Goal: Find specific page/section: Find specific page/section

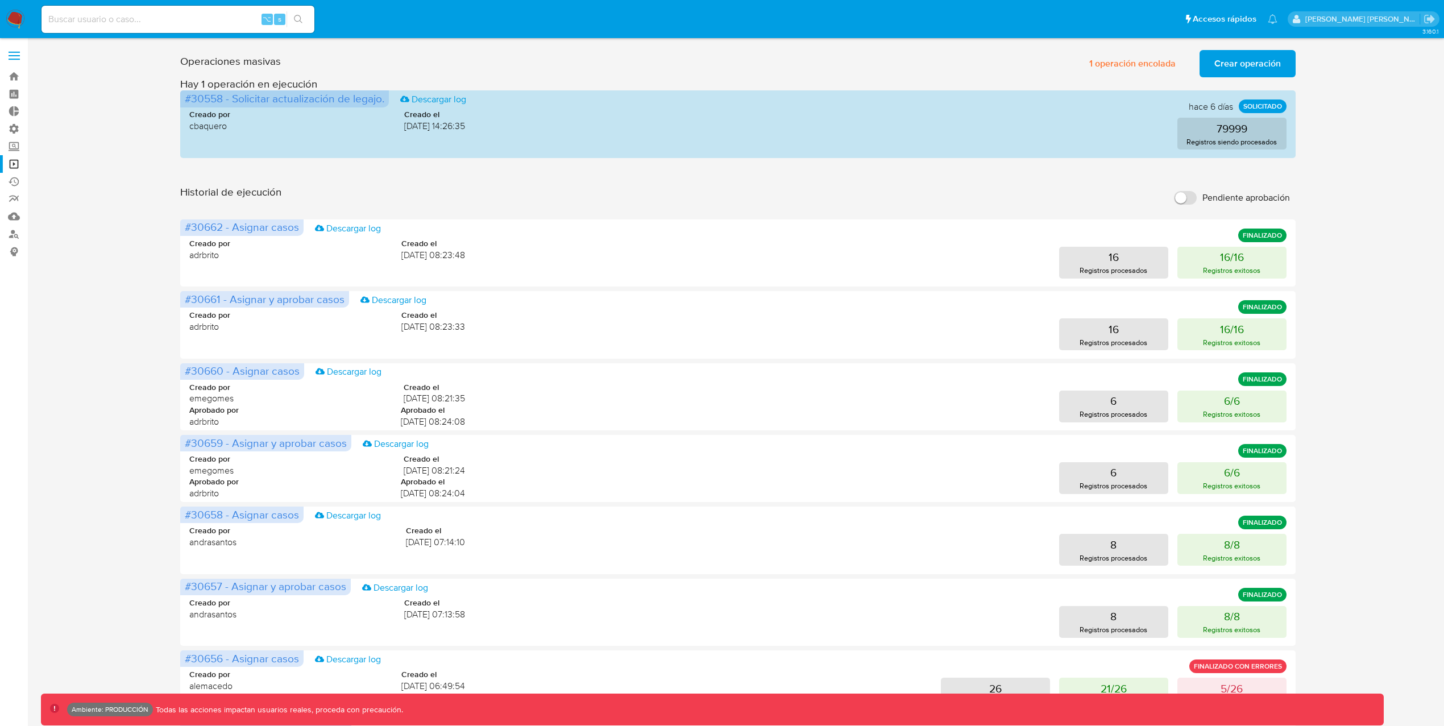
scroll to position [23, 0]
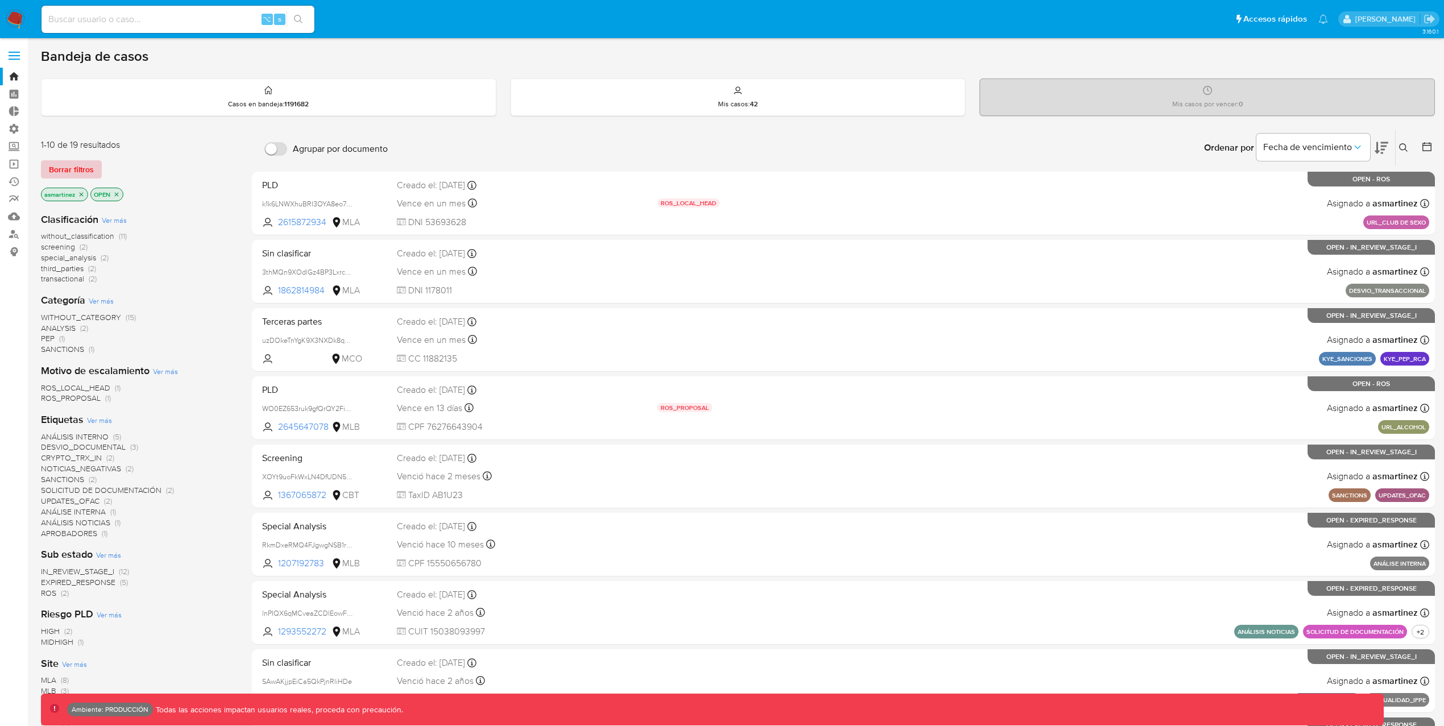
click at [62, 163] on span "Borrar filtros" at bounding box center [71, 169] width 45 height 16
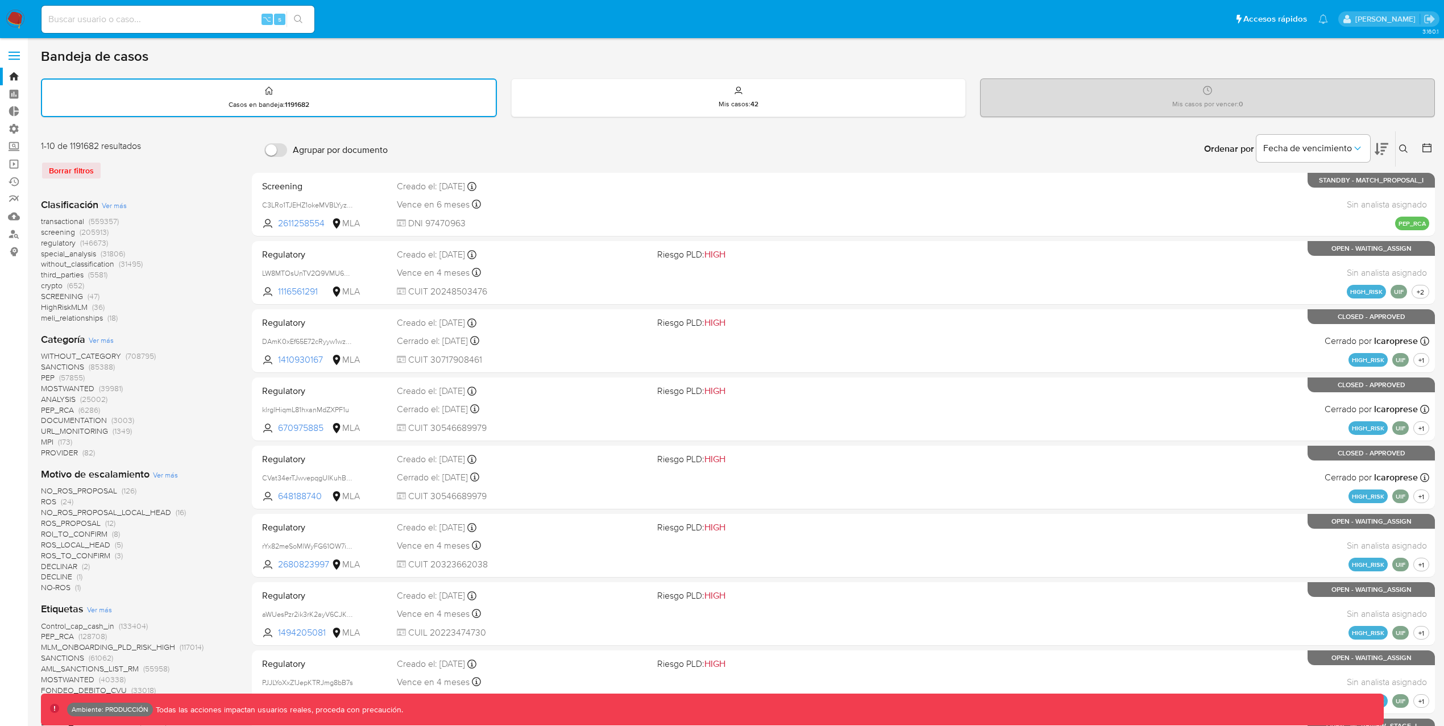
click at [62, 284] on span "crypto" at bounding box center [52, 285] width 22 height 11
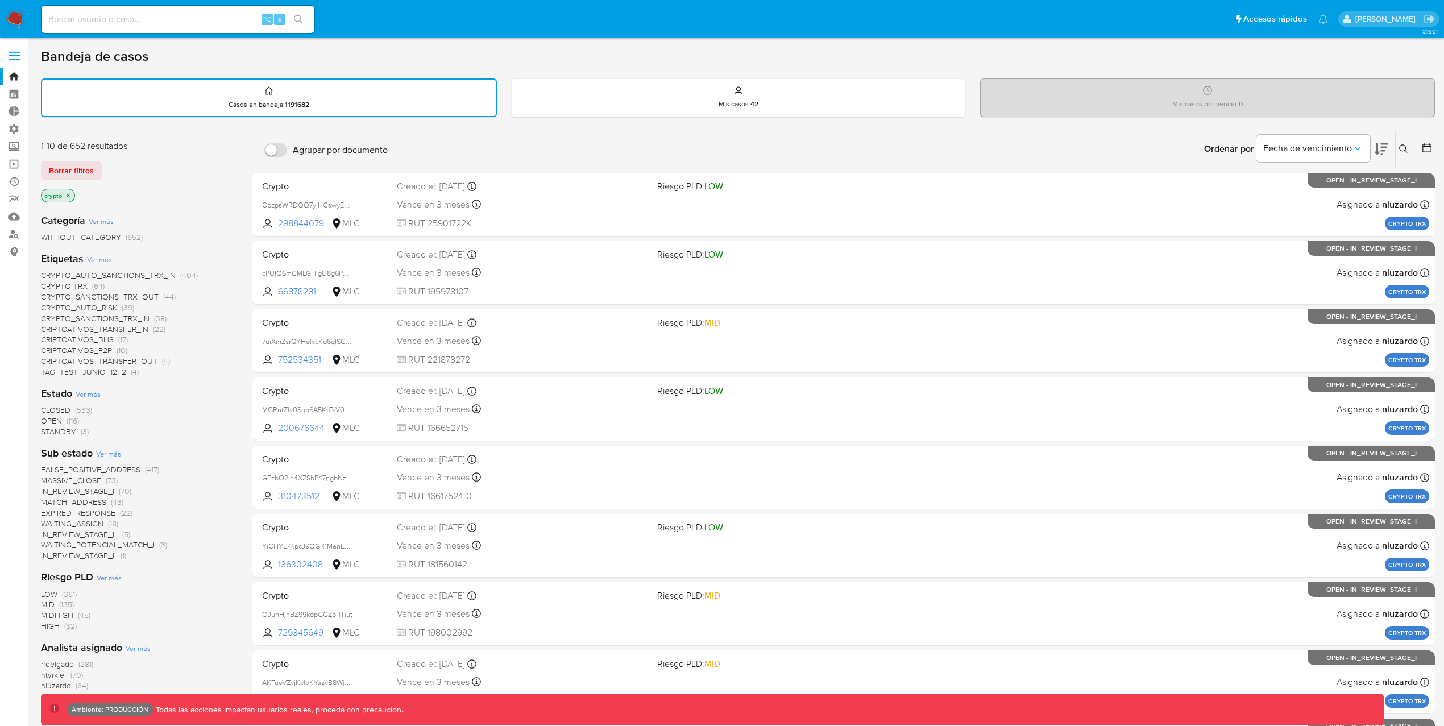
click at [161, 272] on span "CRYPTO_AUTO_SANCTIONS_TRX_IN" at bounding box center [108, 274] width 135 height 11
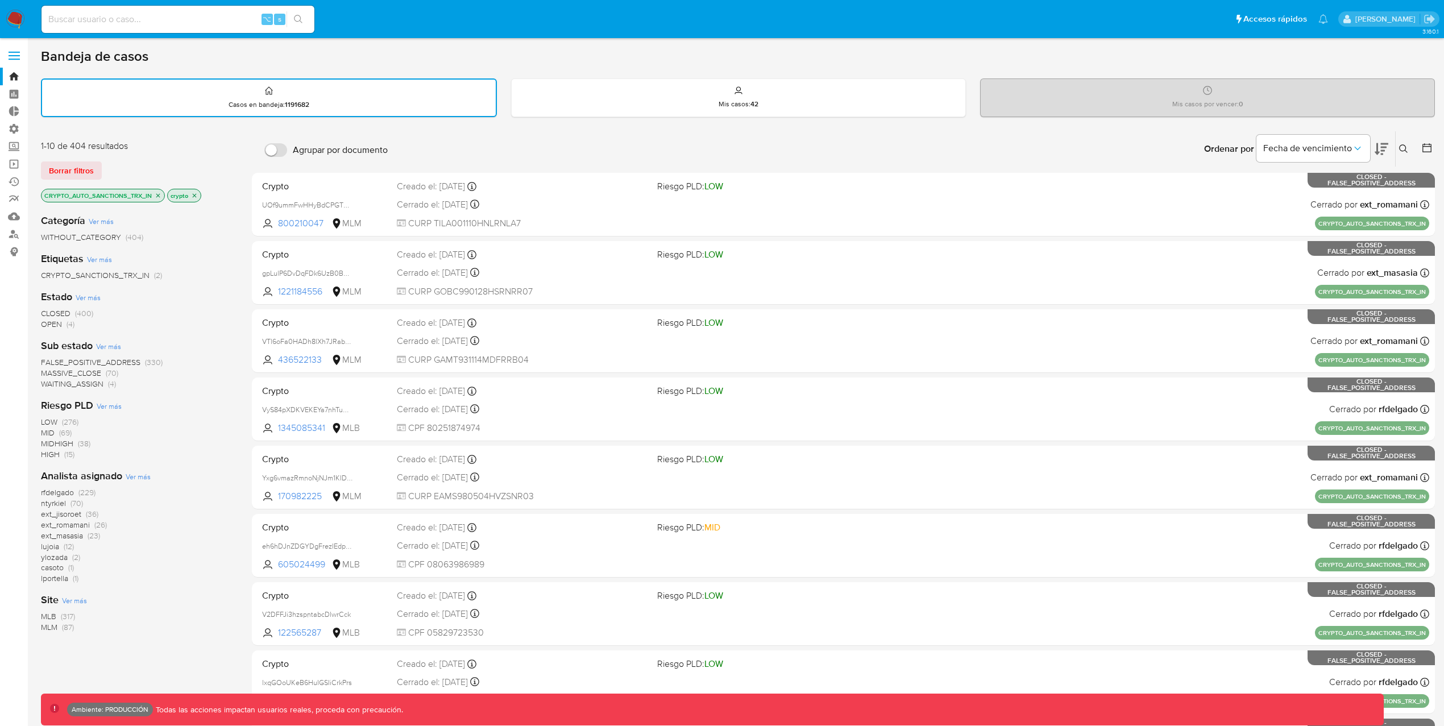
click at [159, 194] on icon "close-filter" at bounding box center [158, 195] width 7 height 7
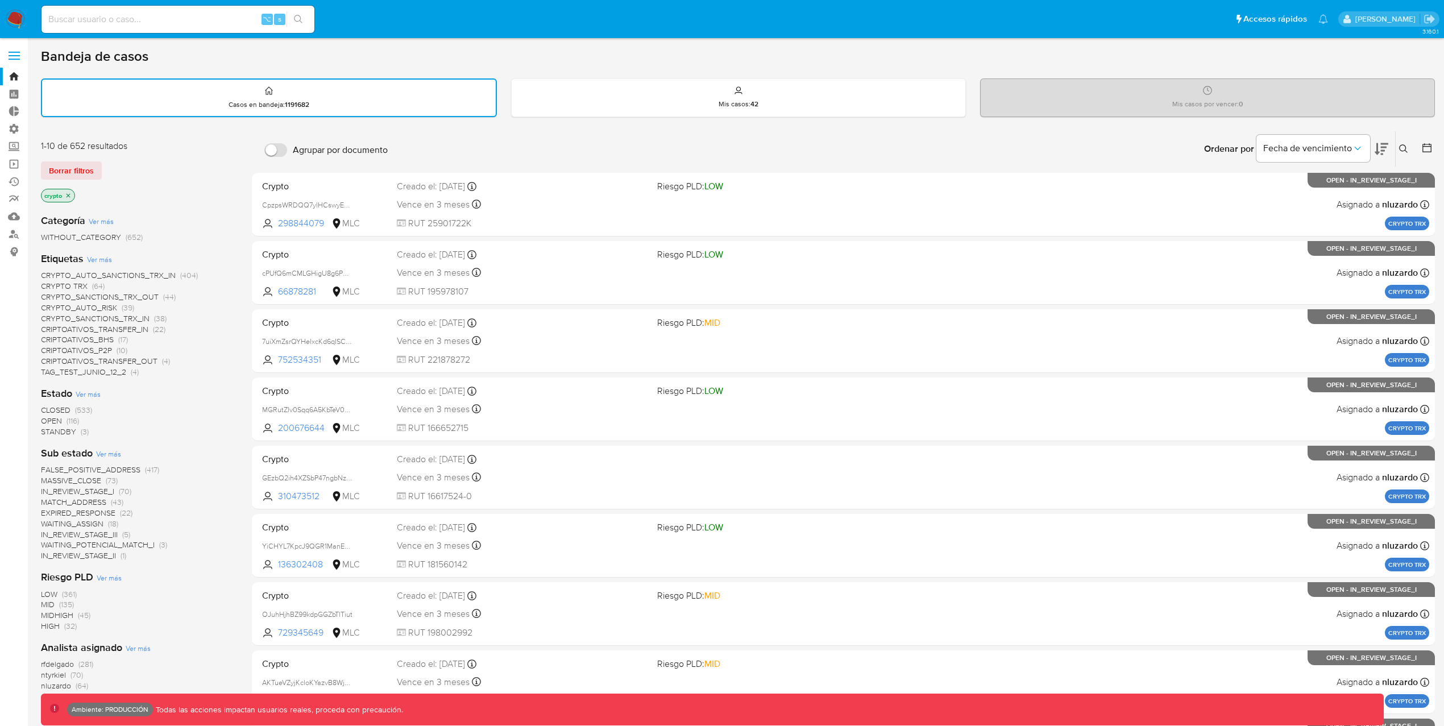
click at [152, 273] on span "CRYPTO_AUTO_SANCTIONS_TRX_IN" at bounding box center [108, 274] width 135 height 11
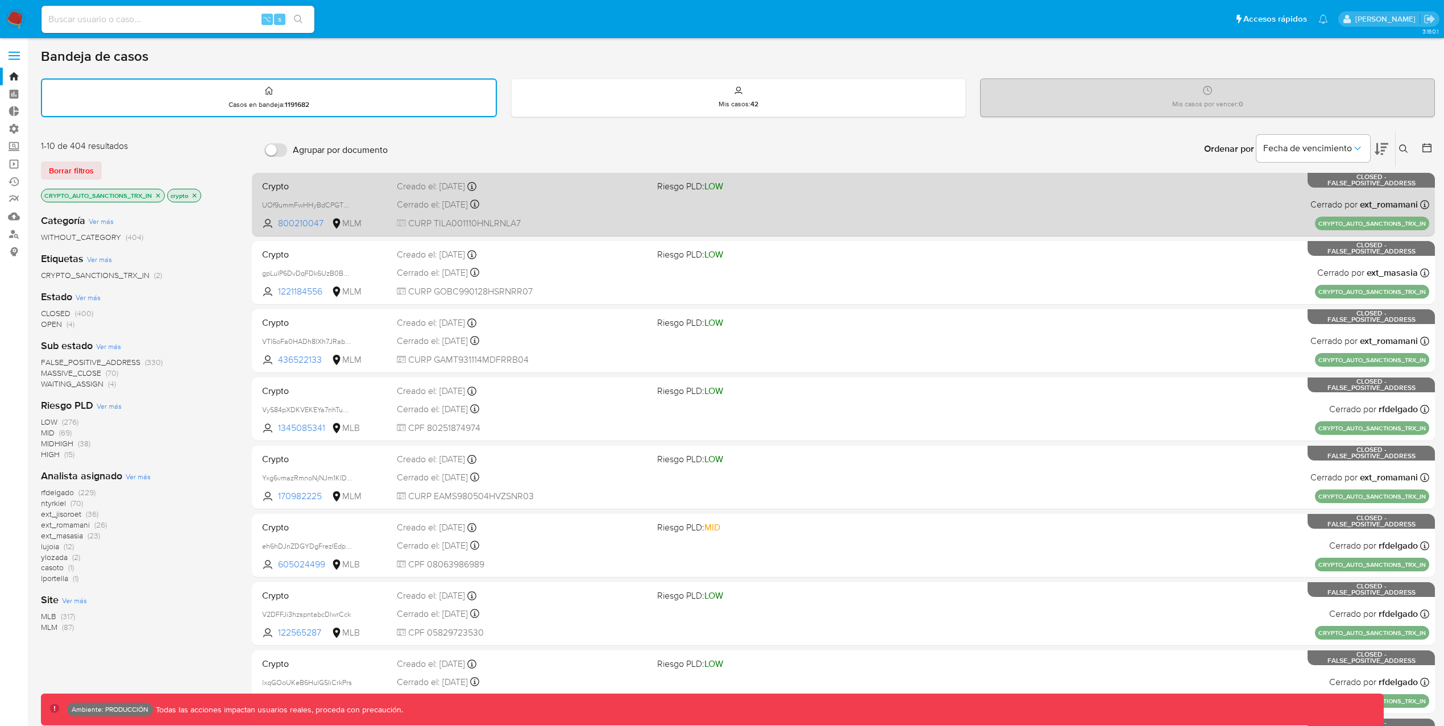
click at [935, 217] on div "Crypto UOf9ummFwHHyBdCPGTG7M679 800210047 MLM Riesgo PLD: LOW Creado el: [DATE]…" at bounding box center [844, 204] width 1172 height 57
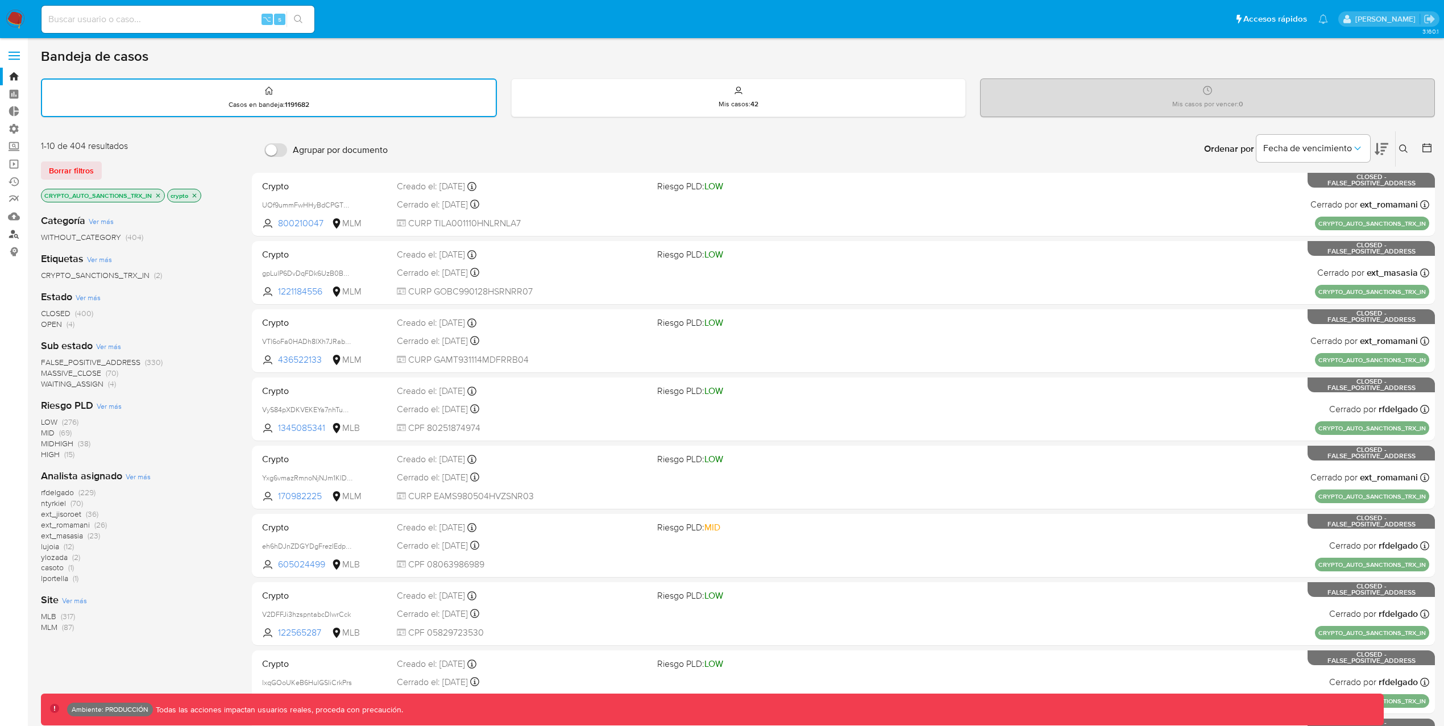
click at [11, 235] on link "Buscador de personas" at bounding box center [67, 234] width 135 height 18
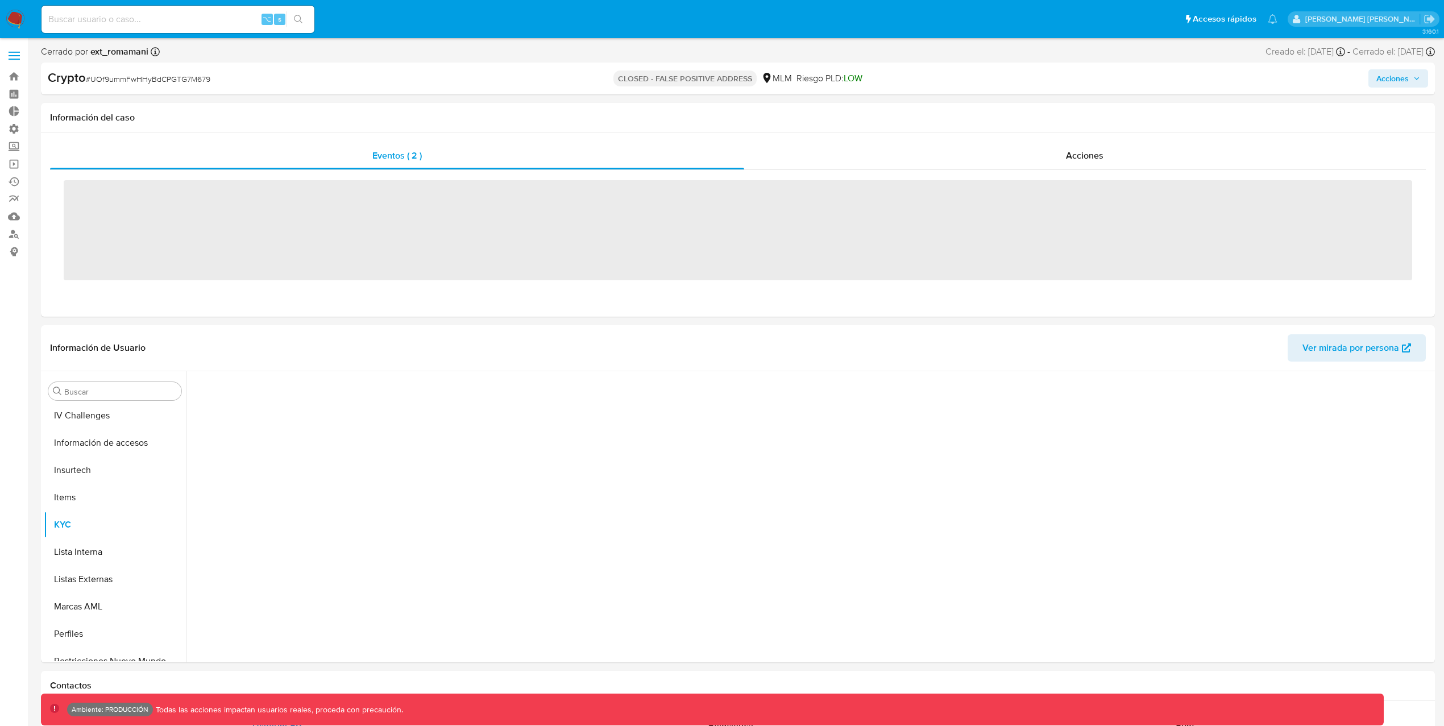
scroll to position [535, 0]
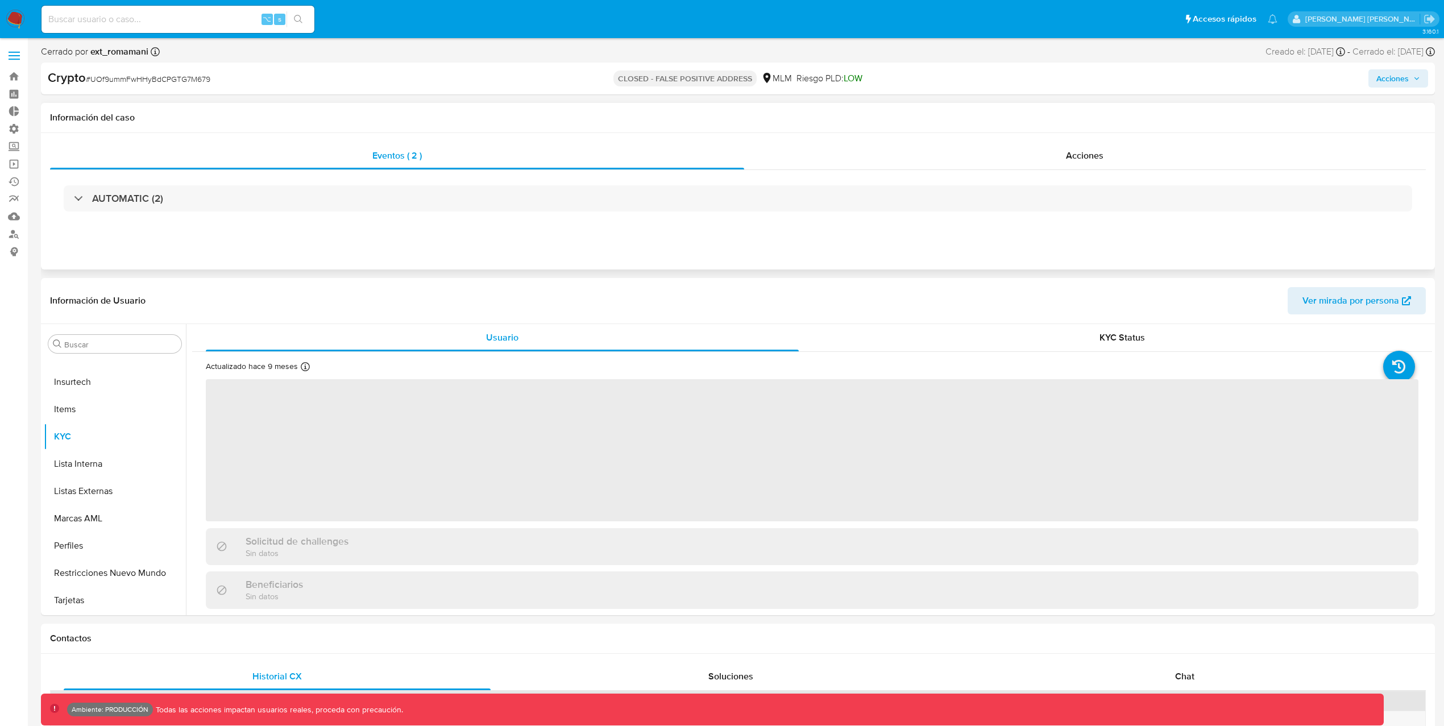
select select "10"
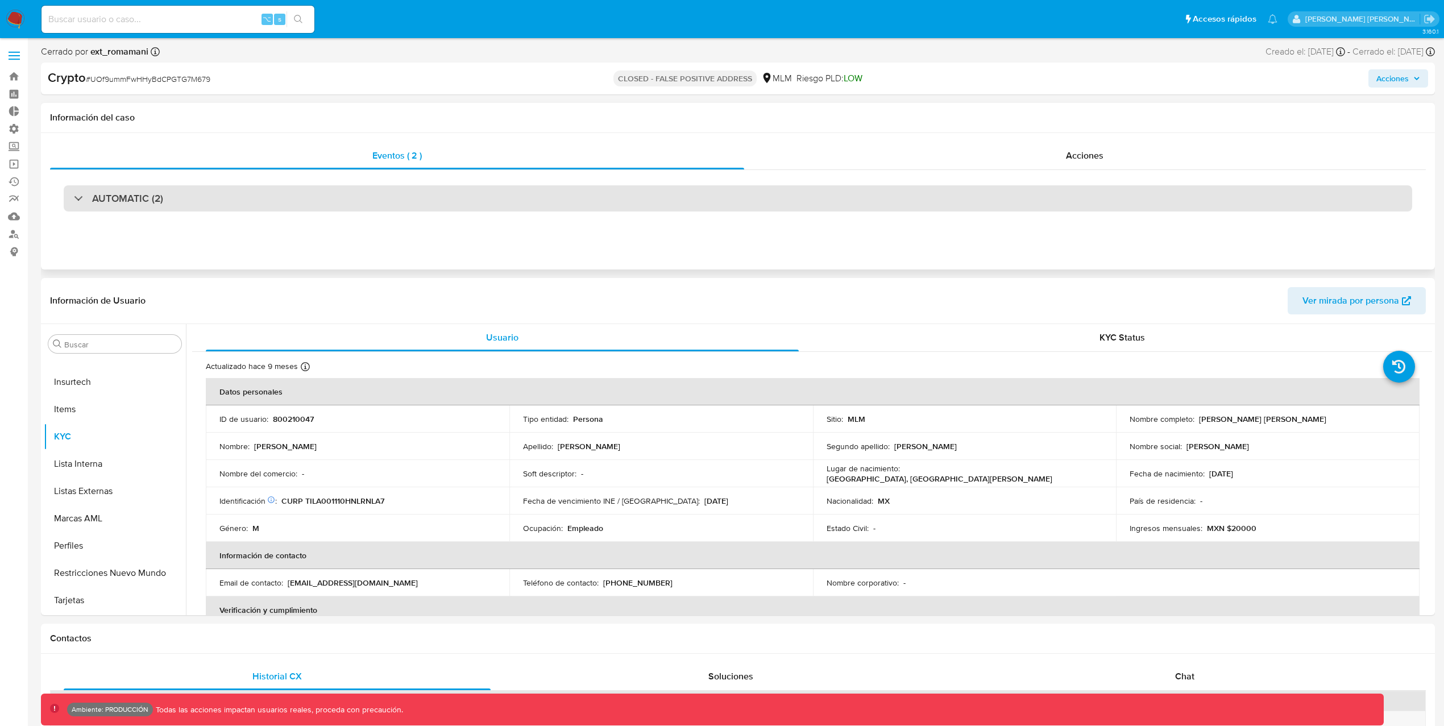
click at [153, 208] on div "AUTOMATIC (2)" at bounding box center [738, 198] width 1348 height 26
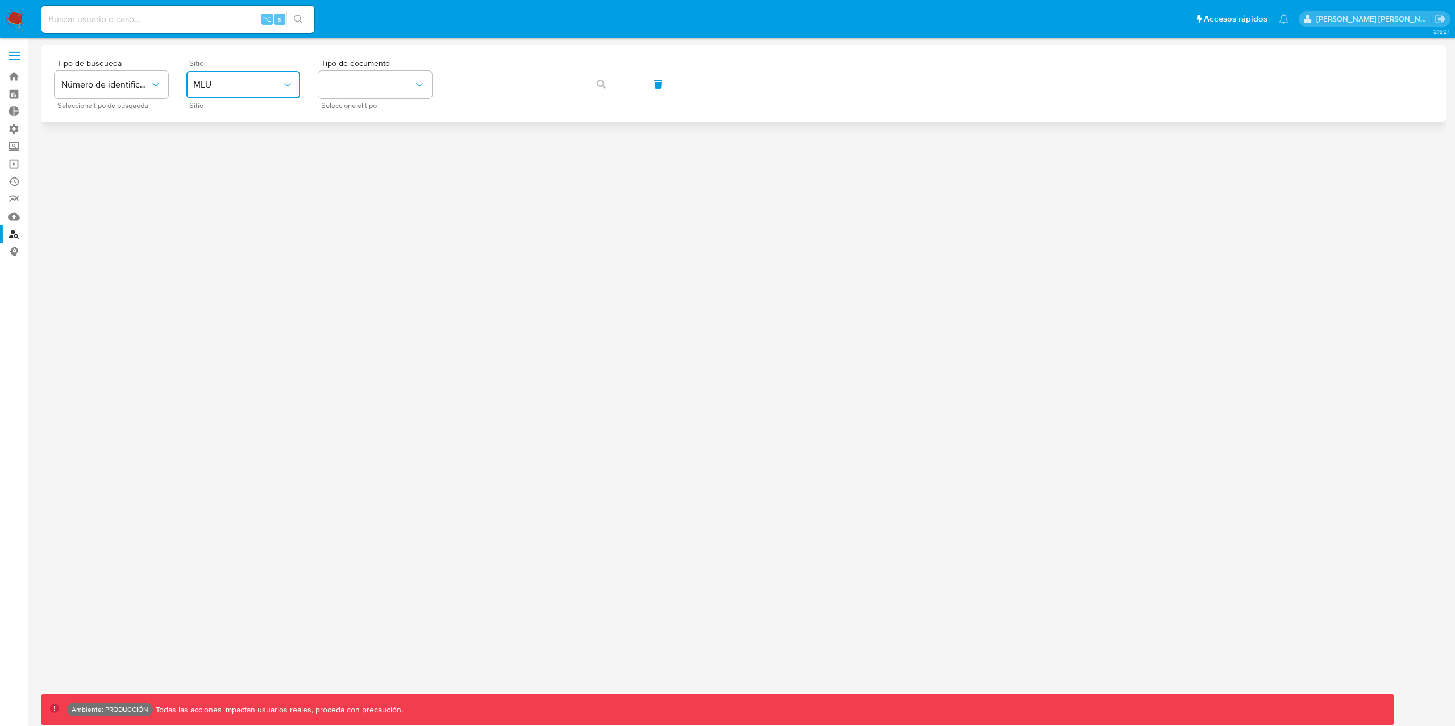
click at [254, 84] on span "MLU" at bounding box center [237, 84] width 89 height 11
click at [250, 111] on div "MCO" at bounding box center [239, 115] width 93 height 27
click at [351, 78] on button "identificationType" at bounding box center [375, 84] width 114 height 27
click at [365, 117] on div "CC CC" at bounding box center [371, 121] width 93 height 39
click at [605, 88] on span "button" at bounding box center [601, 84] width 9 height 25
